Goal: Task Accomplishment & Management: Manage account settings

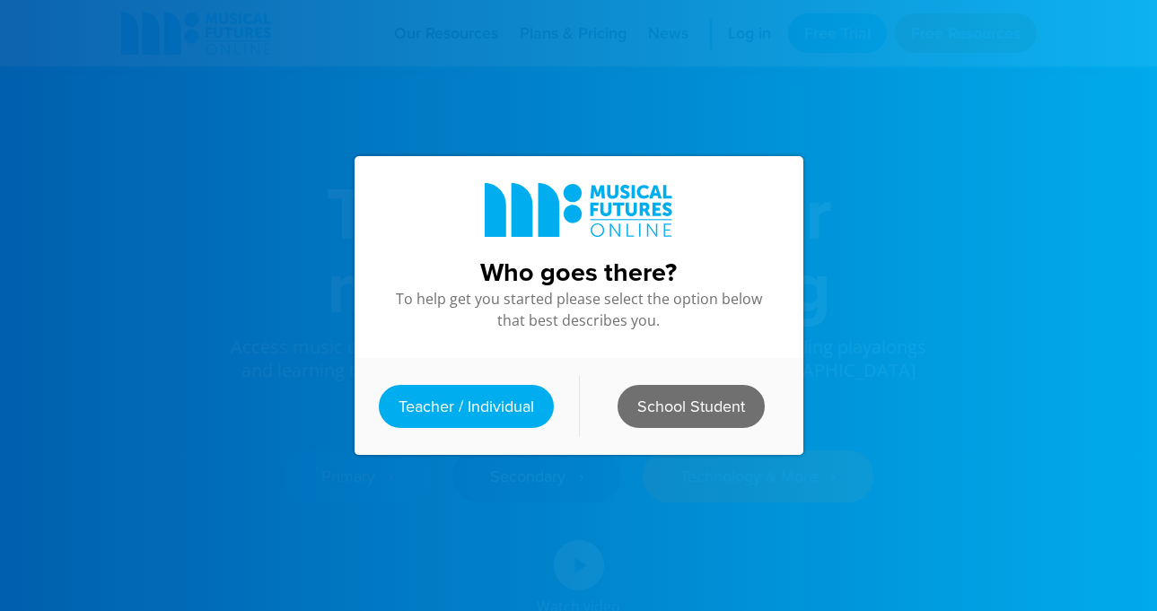
click at [651, 392] on link "School Student" at bounding box center [691, 406] width 147 height 43
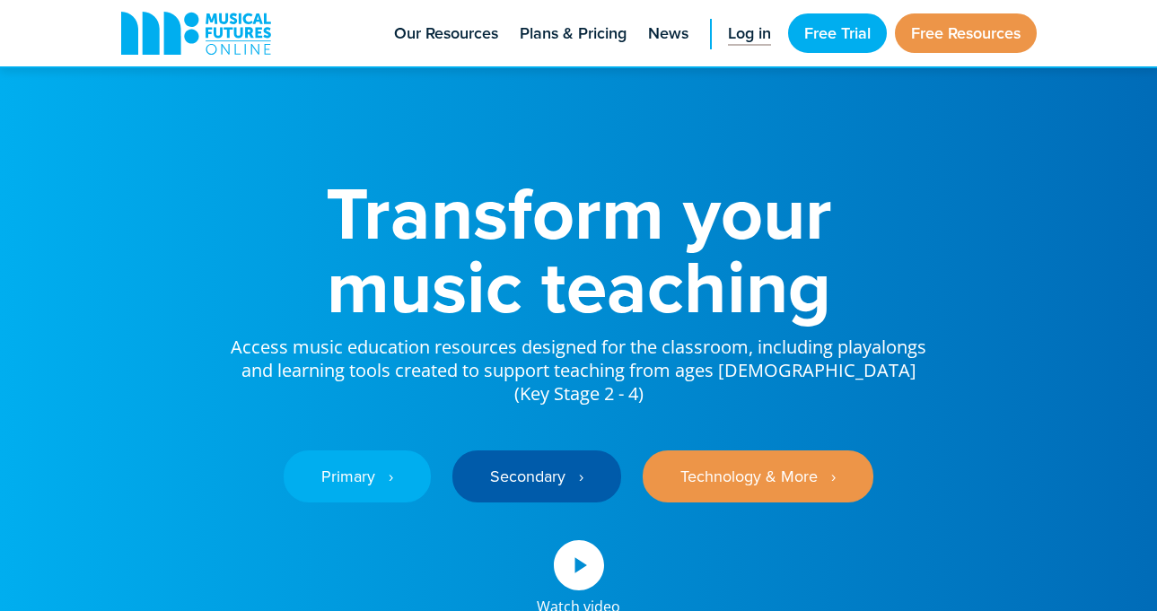
click at [755, 35] on span "Log in" at bounding box center [749, 34] width 43 height 24
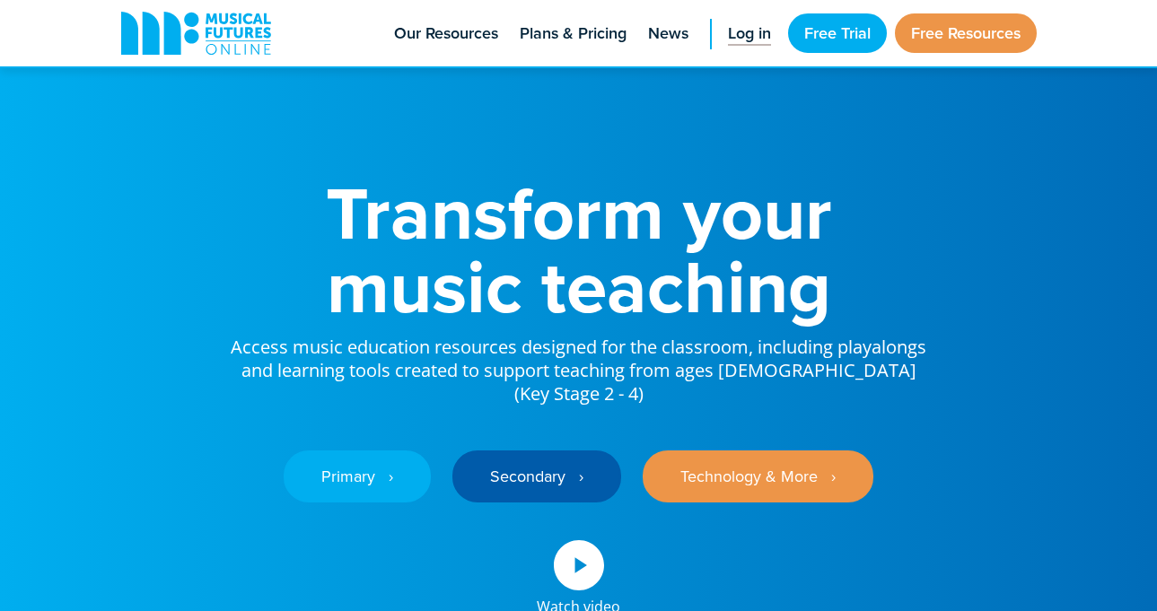
click at [755, 35] on span "Log in" at bounding box center [749, 34] width 43 height 24
click at [756, 35] on span "Log in" at bounding box center [749, 34] width 43 height 24
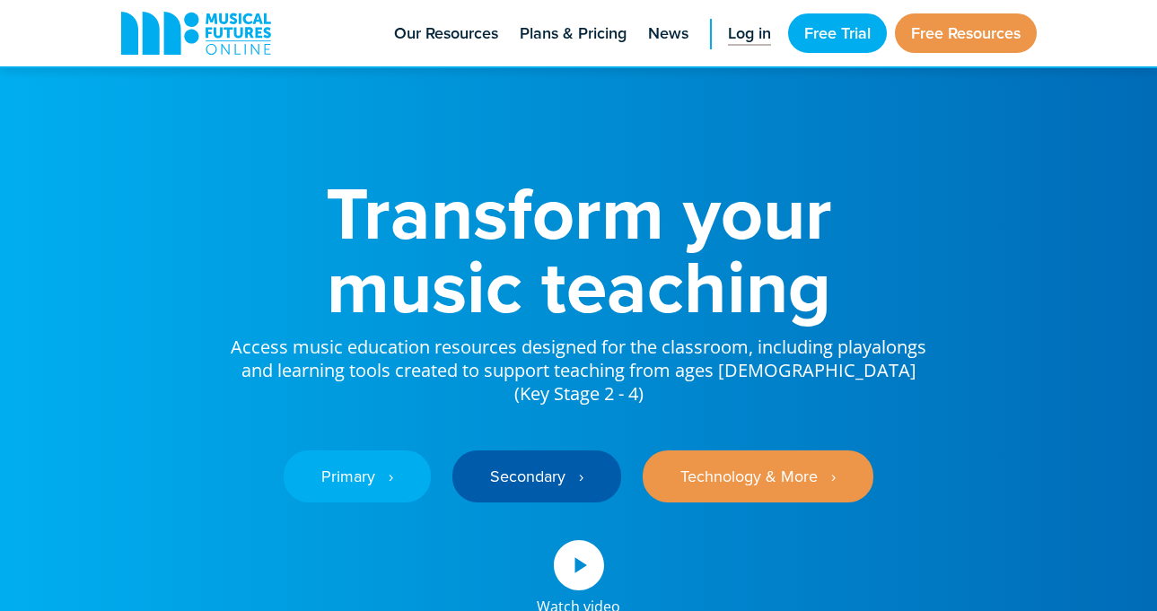
click at [756, 35] on span "Log in" at bounding box center [749, 34] width 43 height 24
